Goal: Check status: Check status

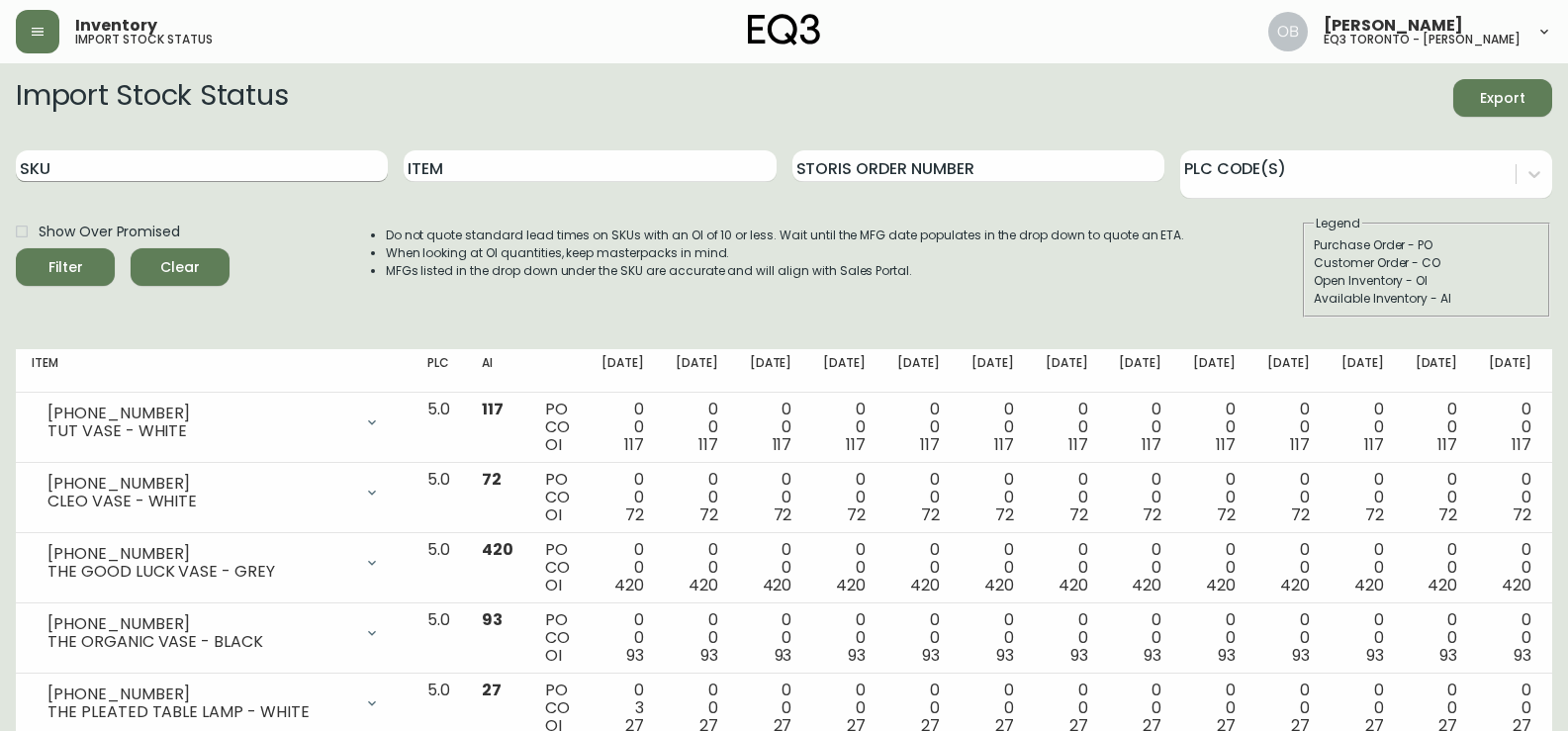
click at [247, 160] on input "SKU" at bounding box center [201, 166] width 372 height 32
paste input "7130-629-16-A"
click at [16, 249] on button "Filter" at bounding box center [65, 267] width 99 height 38
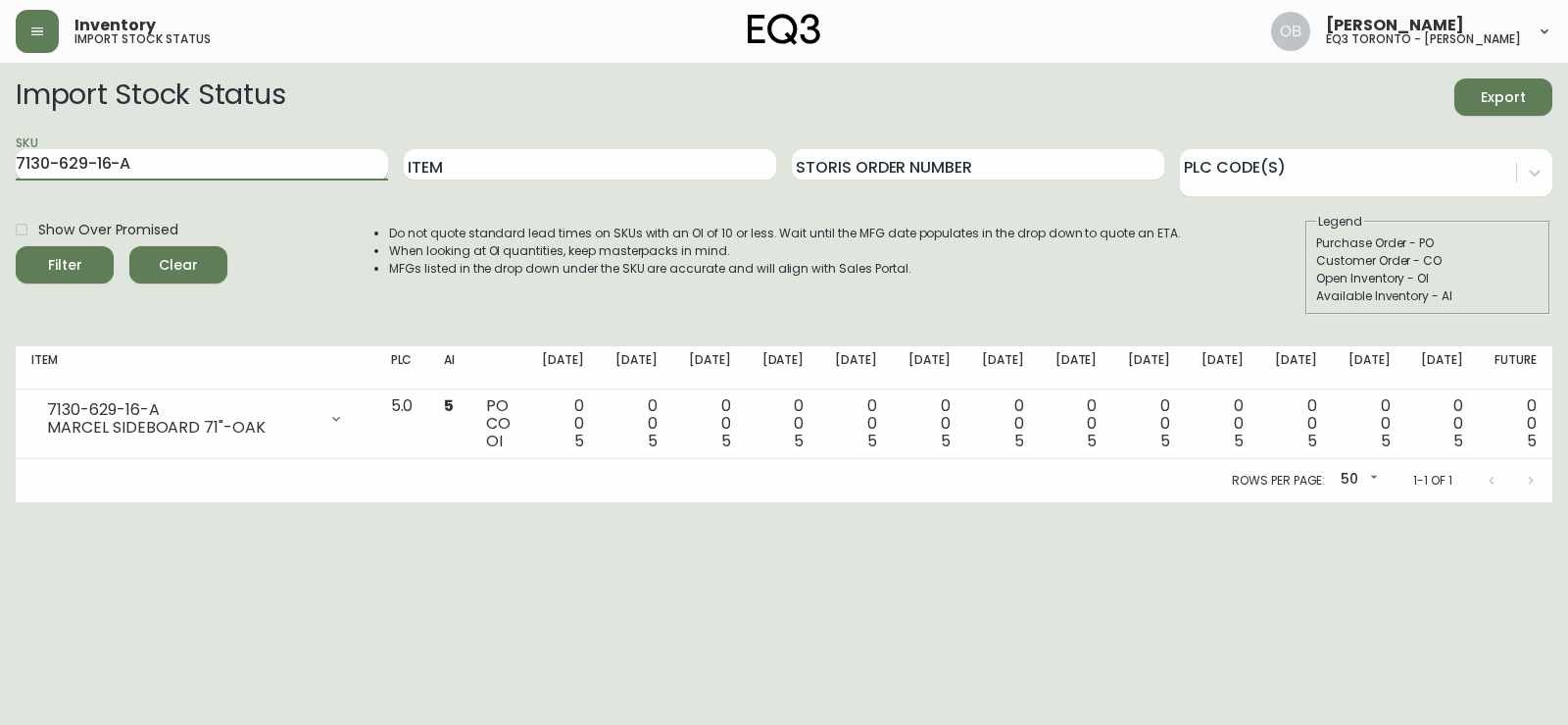
click at [238, 161] on input "7130-629-16-A" at bounding box center [201, 165] width 372 height 31
paste input "B"
click at [16, 247] on button "Filter" at bounding box center [65, 265] width 98 height 37
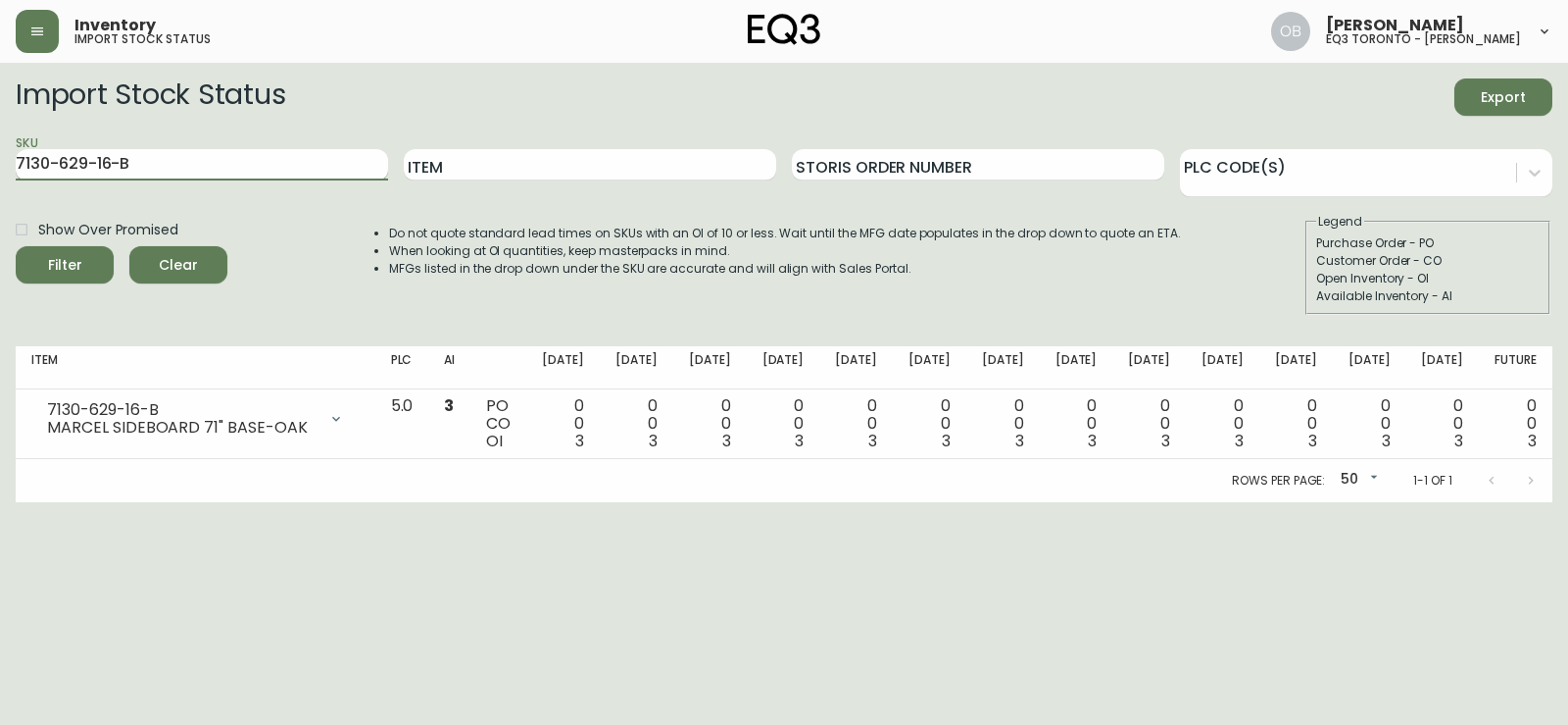
click at [164, 170] on input "7130-629-16-B" at bounding box center [201, 165] width 372 height 31
click at [164, 167] on input "7130-629-16-B" at bounding box center [201, 165] width 372 height 31
paste input "[PHONE_NUMBER]"
paste input "text"
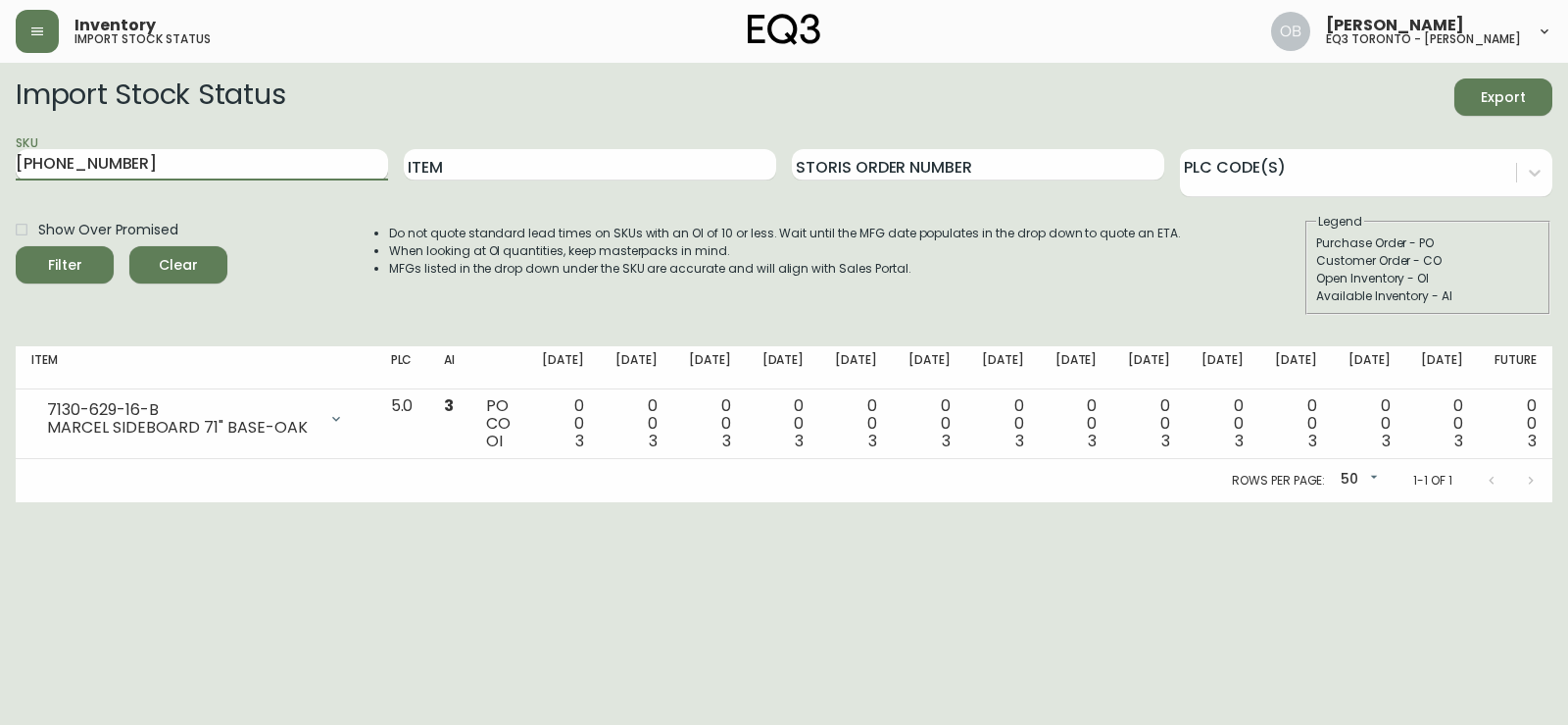
type input "[PHONE_NUMBER]"
click at [16, 247] on button "Filter" at bounding box center [65, 265] width 98 height 37
